Goal: Task Accomplishment & Management: Use online tool/utility

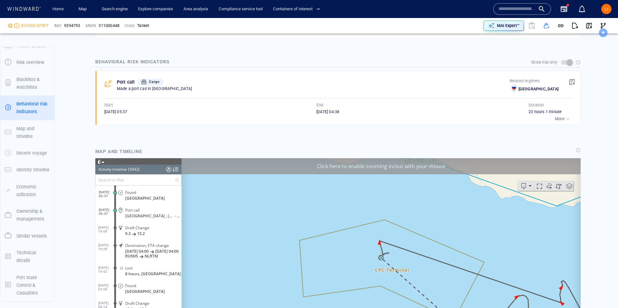
scroll to position [424, 0]
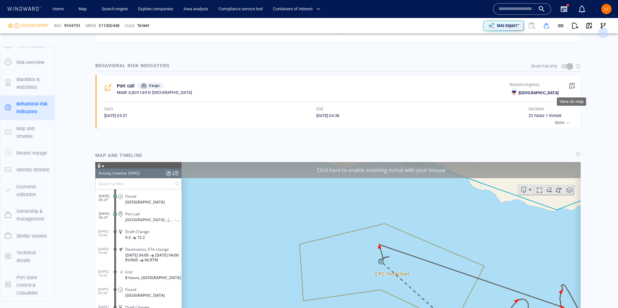
click at [575, 86] on button "button" at bounding box center [572, 86] width 14 height 14
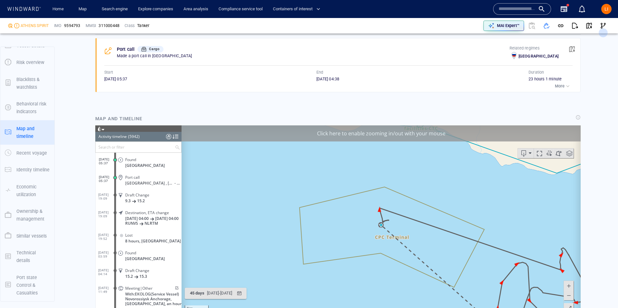
scroll to position [460, 0]
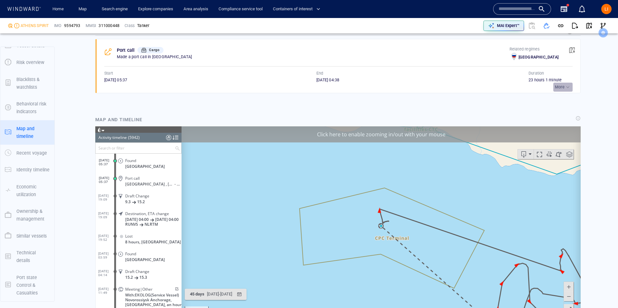
click at [558, 89] on p "More" at bounding box center [560, 87] width 10 height 6
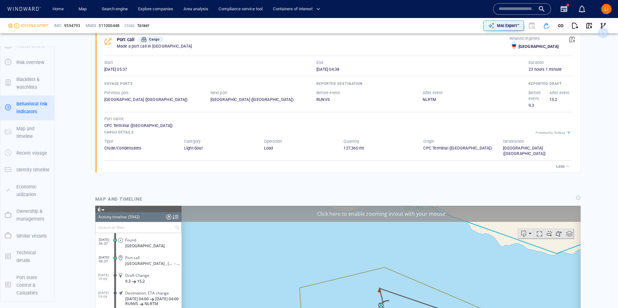
scroll to position [581, 0]
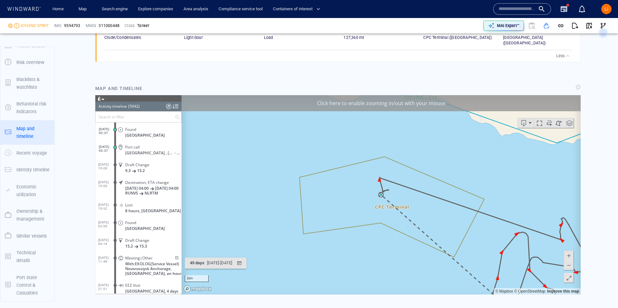
click at [174, 260] on span at bounding box center [176, 258] width 5 height 4
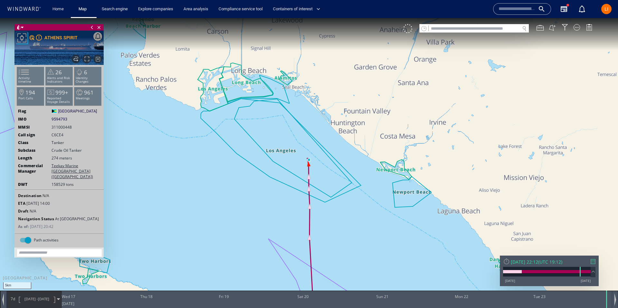
click at [466, 27] on input "text" at bounding box center [474, 28] width 91 height 9
paste input "*******"
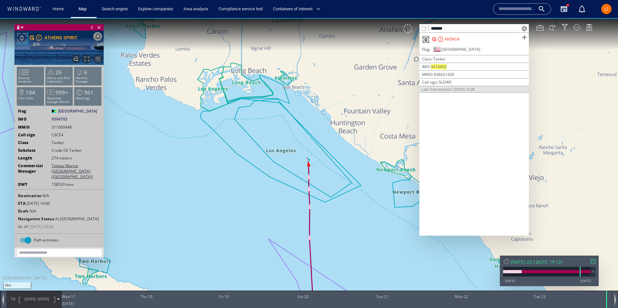
type input "*******"
click at [100, 27] on span "Close vessel card" at bounding box center [99, 27] width 7 height 6
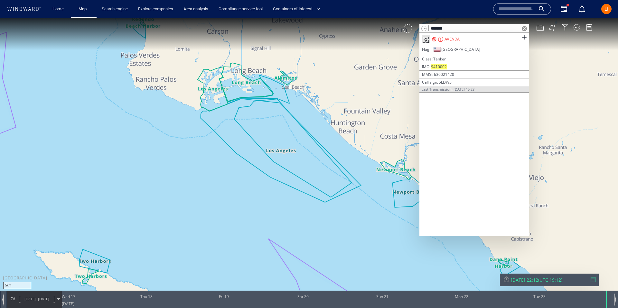
click at [446, 39] on div "AVENCA" at bounding box center [452, 39] width 15 height 6
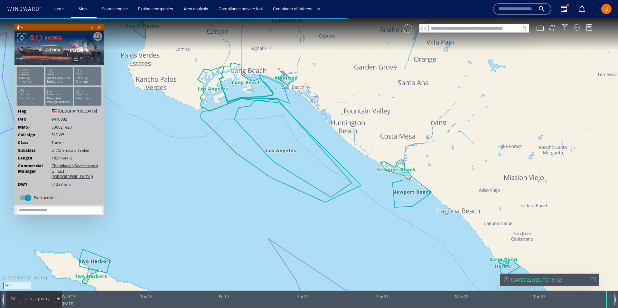
click at [50, 40] on div "AVENCA" at bounding box center [53, 38] width 18 height 8
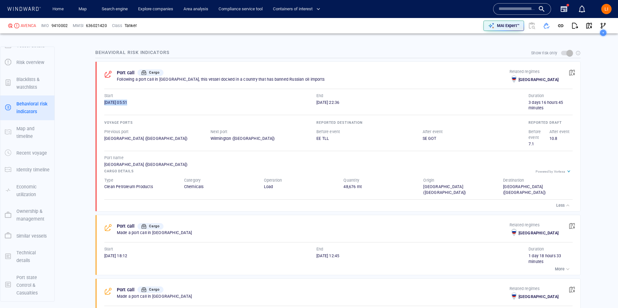
scroll to position [438, 0]
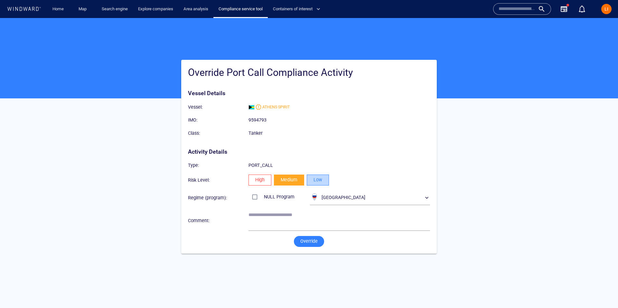
click at [320, 182] on span "Low" at bounding box center [318, 180] width 9 height 8
click at [318, 244] on button "Override" at bounding box center [309, 241] width 30 height 11
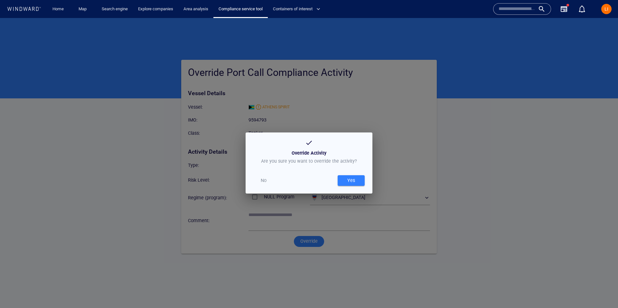
click at [353, 178] on div "Yes" at bounding box center [351, 180] width 10 height 11
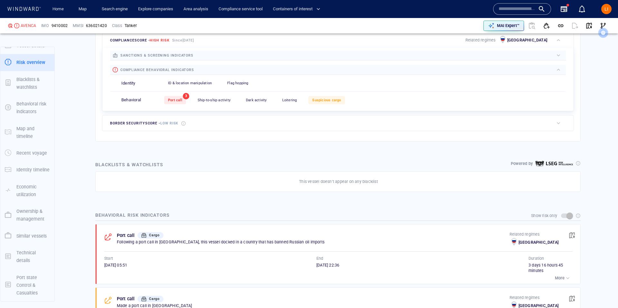
scroll to position [277, 0]
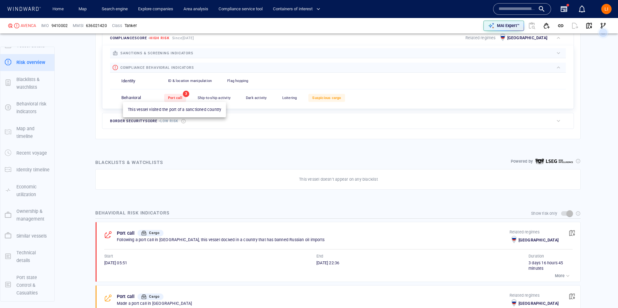
click at [173, 95] on div "Port call" at bounding box center [175, 98] width 22 height 8
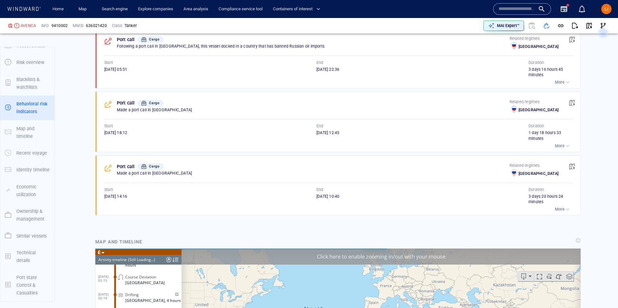
scroll to position [475, 0]
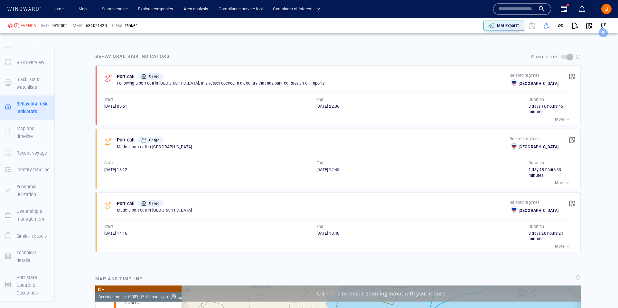
scroll to position [107536, 0]
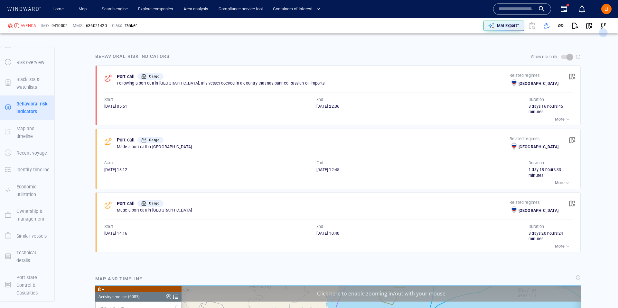
click at [566, 116] on div "button" at bounding box center [568, 119] width 6 height 6
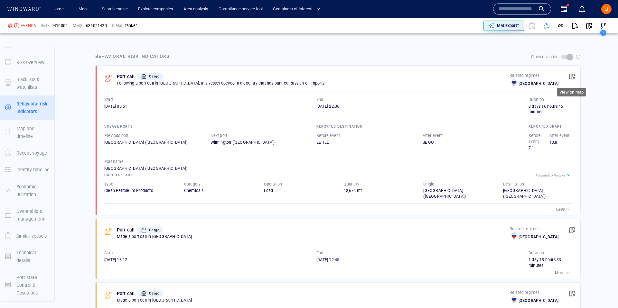
click at [566, 77] on button "button" at bounding box center [572, 77] width 14 height 14
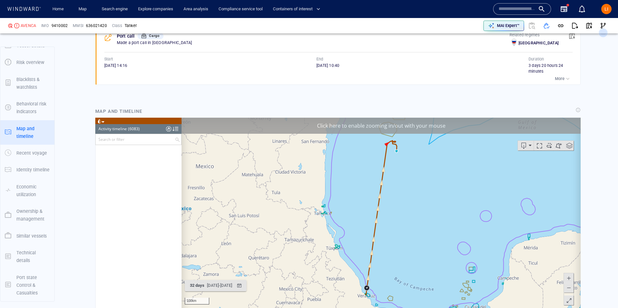
scroll to position [96658, 0]
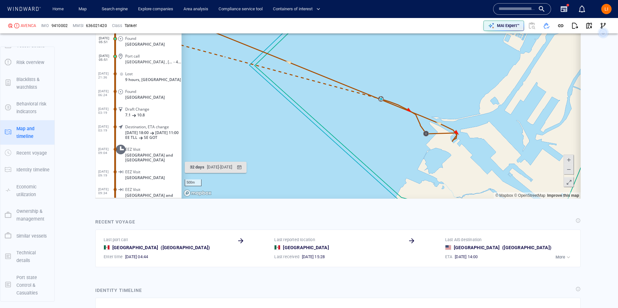
scroll to position [809, 0]
click at [567, 160] on span at bounding box center [569, 161] width 6 height 10
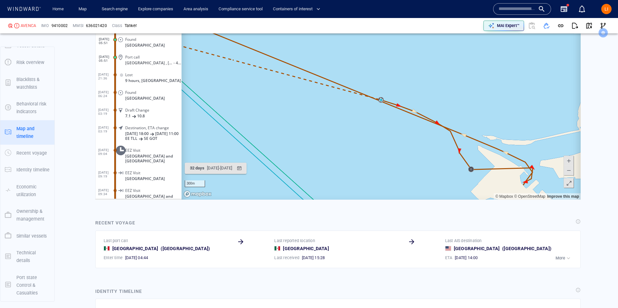
click at [564, 171] on button at bounding box center [569, 171] width 10 height 10
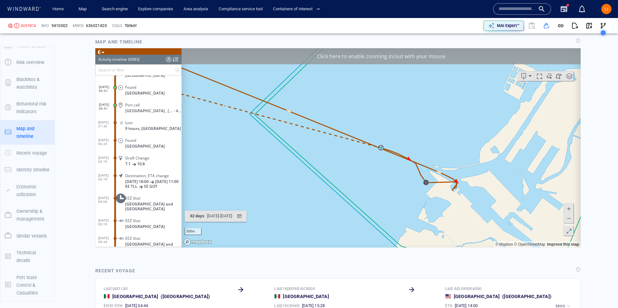
scroll to position [731, 0]
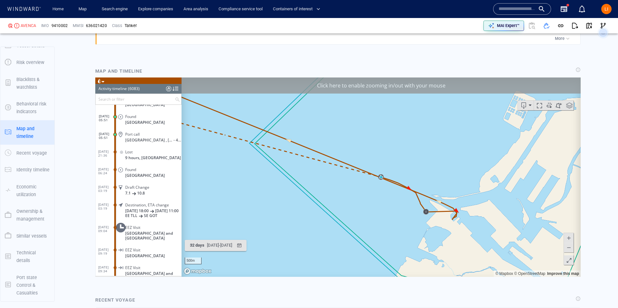
click at [568, 248] on span at bounding box center [569, 248] width 6 height 10
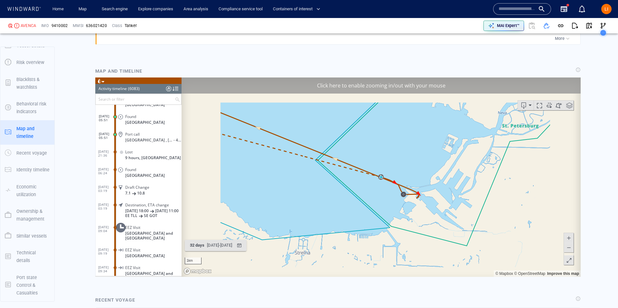
click at [568, 248] on span at bounding box center [569, 248] width 6 height 10
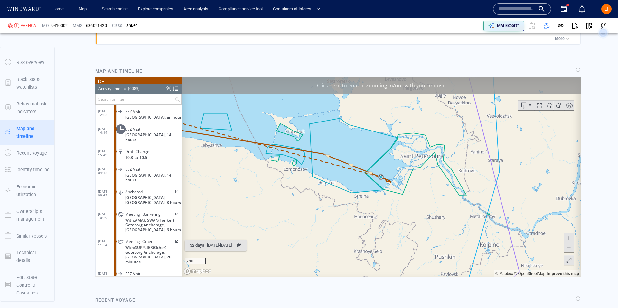
scroll to position [97035, 0]
click at [174, 190] on span at bounding box center [176, 192] width 5 height 4
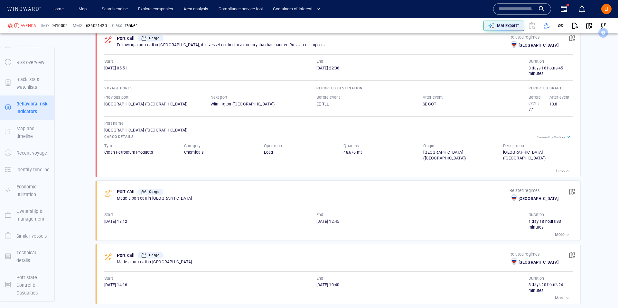
scroll to position [472, 0]
click at [563, 236] on p "More" at bounding box center [560, 234] width 10 height 6
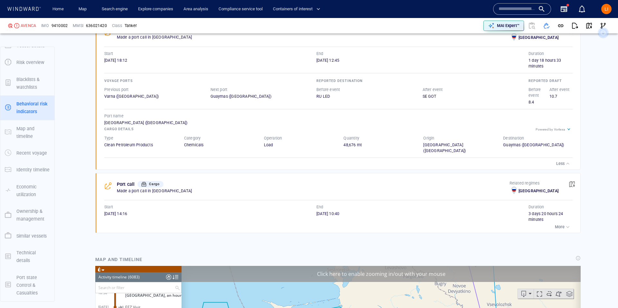
scroll to position [647, 0]
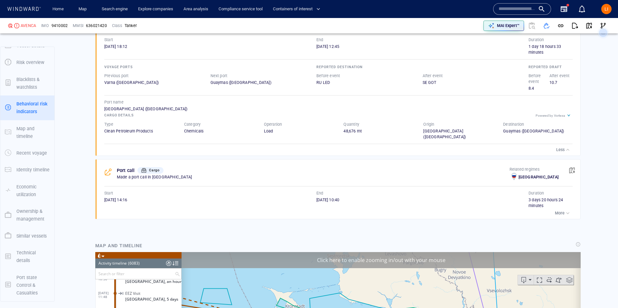
click at [565, 216] on div "button" at bounding box center [568, 213] width 6 height 6
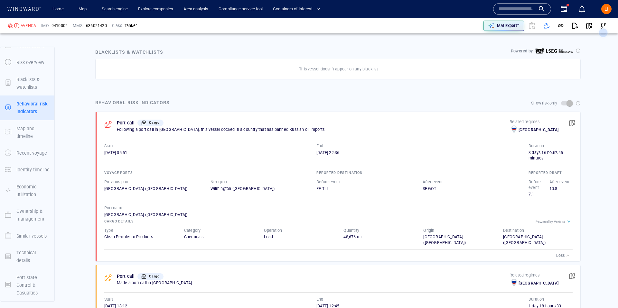
scroll to position [390, 0]
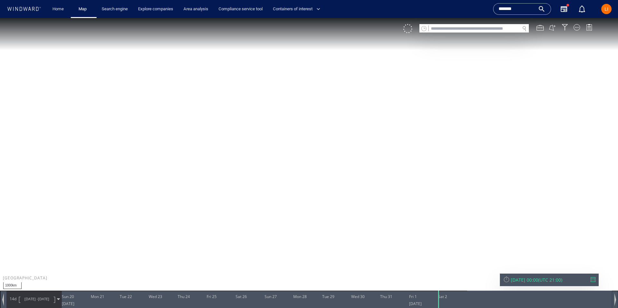
click at [460, 29] on input "text" at bounding box center [474, 28] width 91 height 9
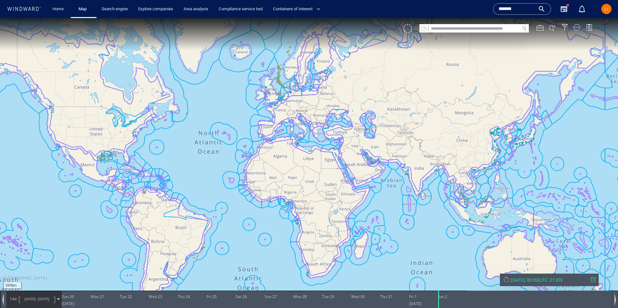
paste input "*******"
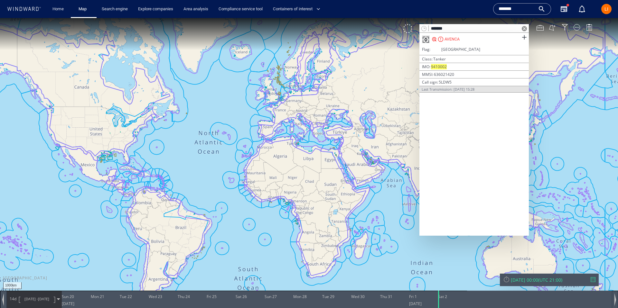
type input "*******"
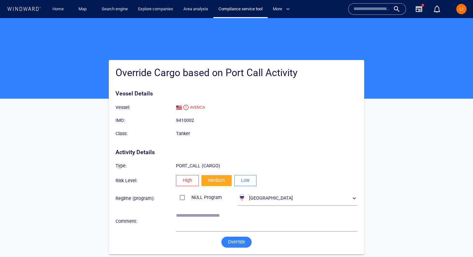
click at [244, 177] on span "Low" at bounding box center [245, 180] width 9 height 8
click at [230, 239] on span "Override" at bounding box center [236, 242] width 17 height 8
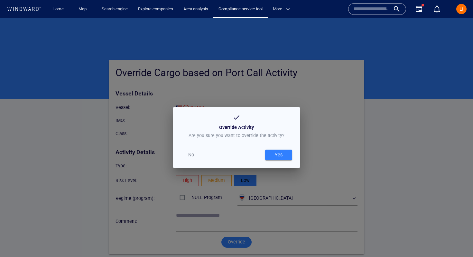
click at [279, 154] on div "Yes" at bounding box center [279, 154] width 10 height 11
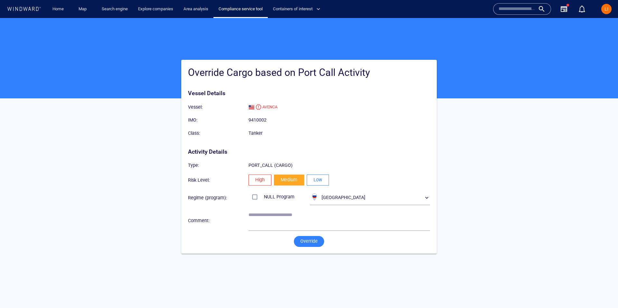
click at [321, 181] on span "Low" at bounding box center [318, 180] width 9 height 8
click at [311, 240] on span "Override" at bounding box center [308, 242] width 17 height 8
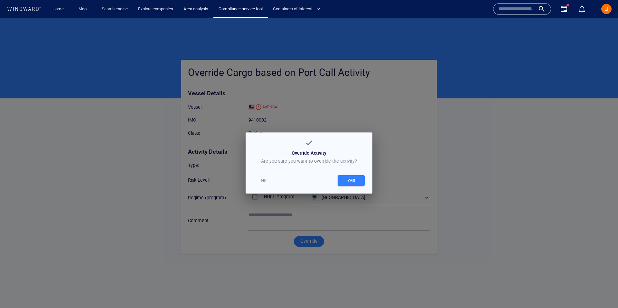
click at [349, 179] on div "Yes" at bounding box center [351, 180] width 10 height 11
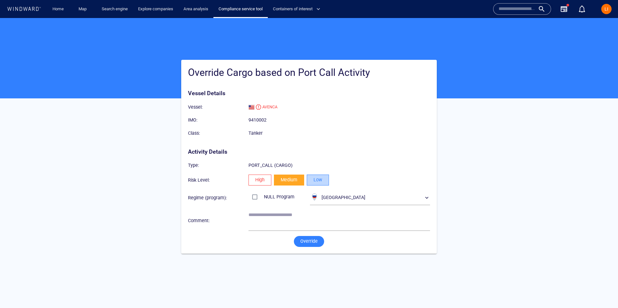
click at [320, 178] on span "Low" at bounding box center [318, 180] width 9 height 8
click at [304, 246] on button "Override" at bounding box center [309, 241] width 30 height 11
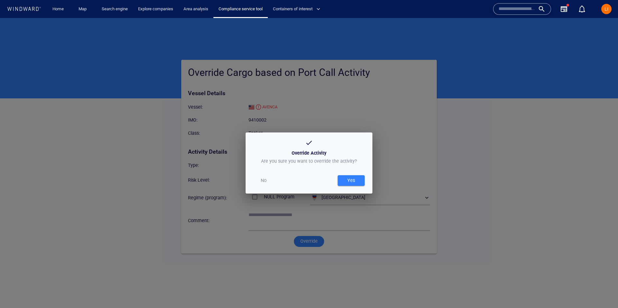
click at [349, 177] on div "Yes" at bounding box center [351, 180] width 10 height 11
